Goal: Task Accomplishment & Management: Use online tool/utility

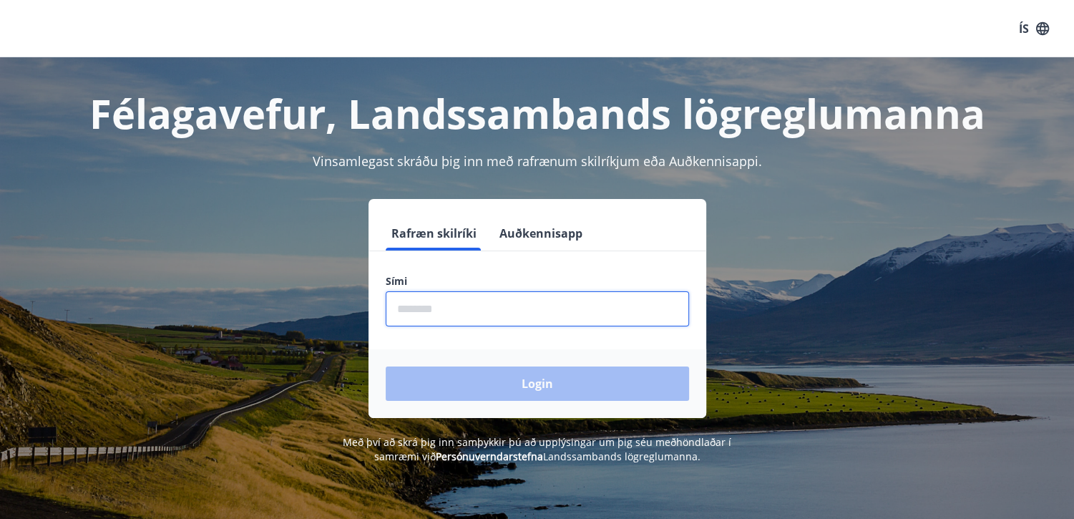
click at [428, 303] on input "phone" at bounding box center [537, 308] width 303 height 35
type input "********"
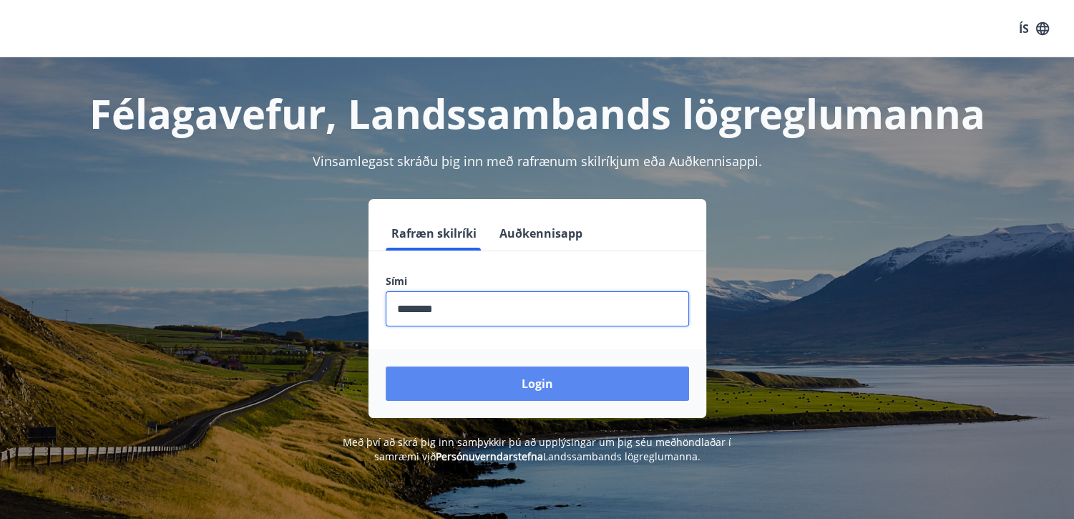
click at [544, 387] on button "Login" at bounding box center [537, 383] width 303 height 34
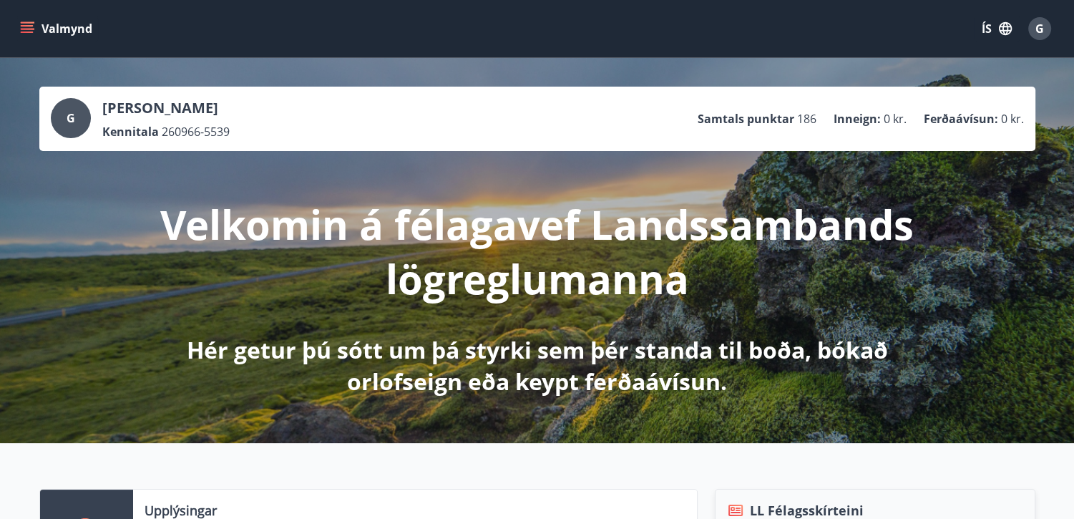
scroll to position [454, 0]
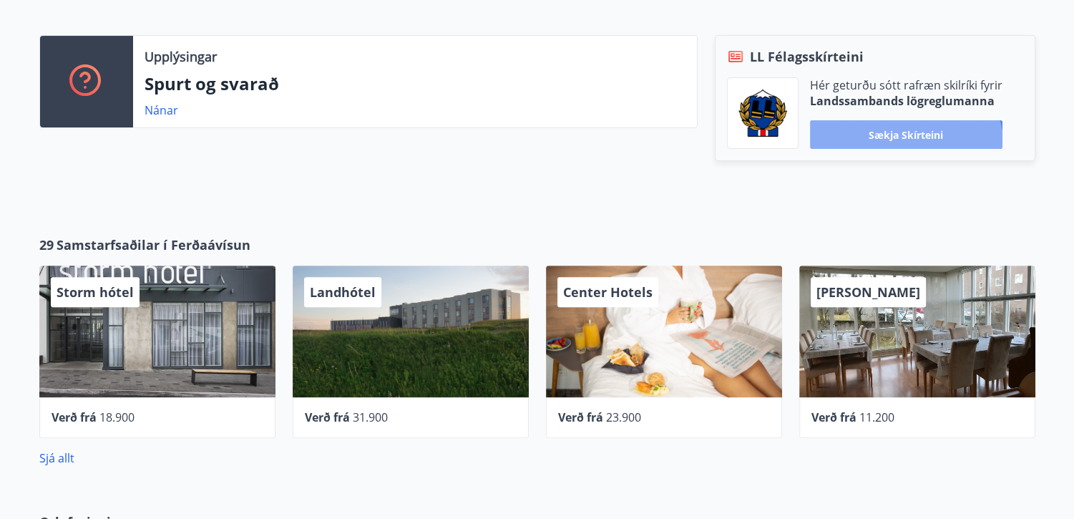
click at [902, 148] on button "Sækja skírteini" at bounding box center [906, 134] width 193 height 29
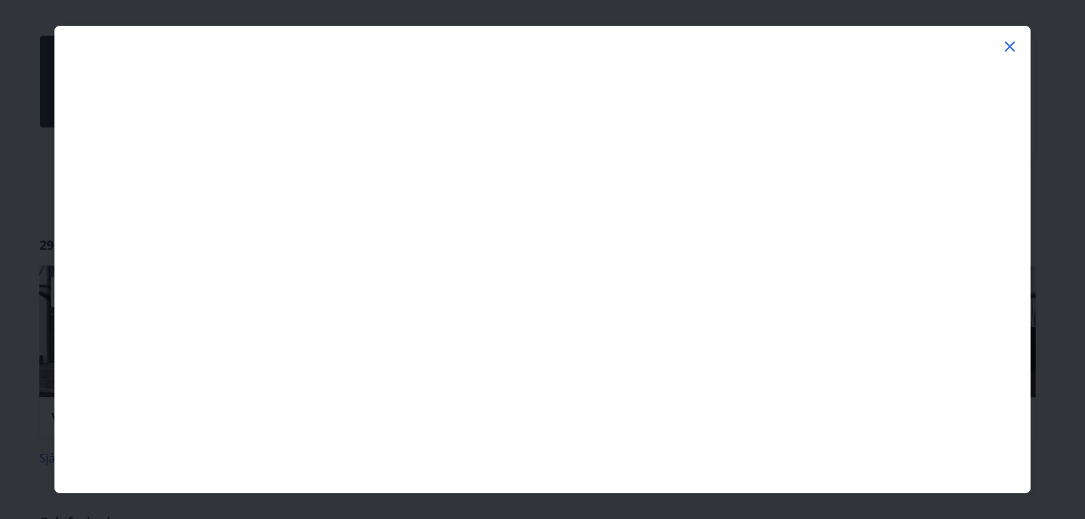
click at [1017, 44] on icon at bounding box center [1009, 46] width 17 height 17
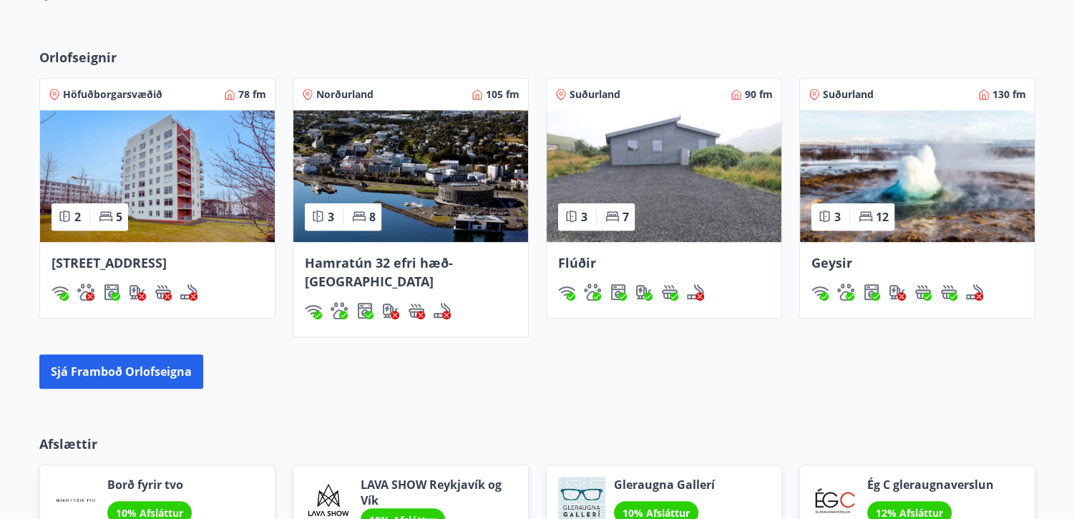
scroll to position [1217, 0]
